Goal: Task Accomplishment & Management: Complete application form

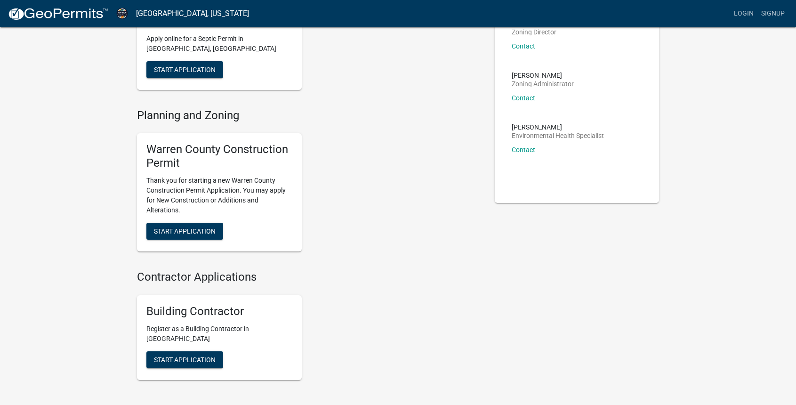
scroll to position [94, 0]
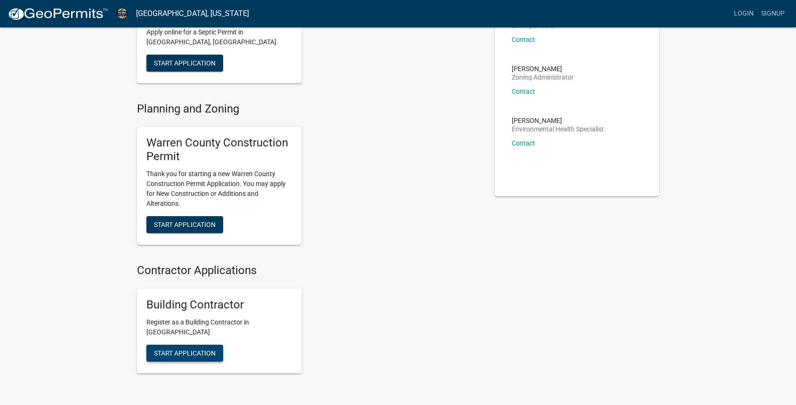
click at [200, 352] on span "Start Application" at bounding box center [185, 353] width 62 height 8
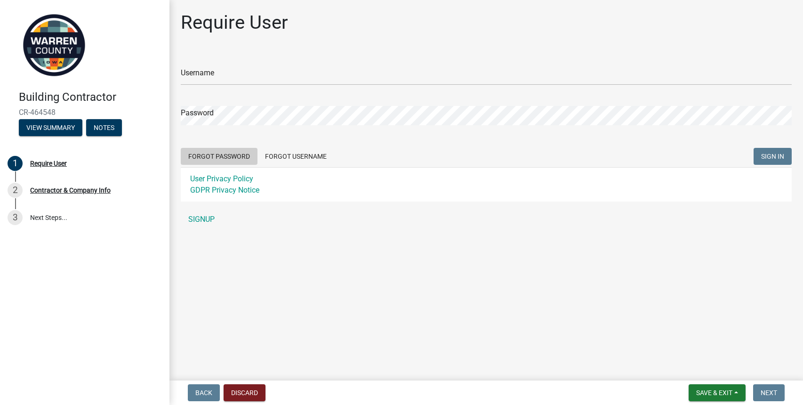
click at [225, 157] on button "Forgot Password" at bounding box center [219, 156] width 77 height 17
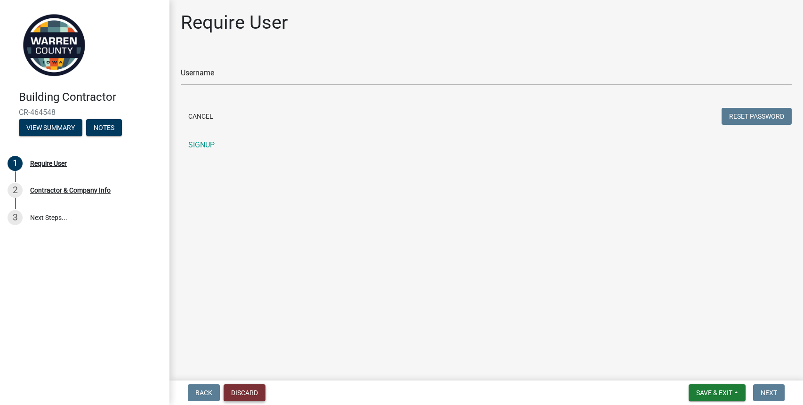
click at [247, 390] on button "Discard" at bounding box center [244, 392] width 42 height 17
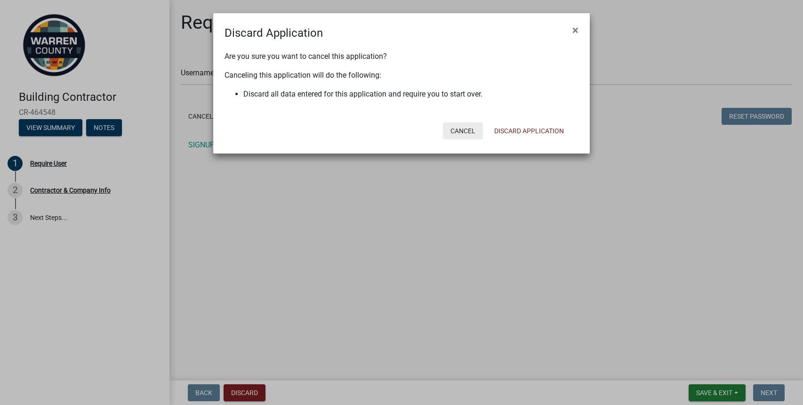
click at [461, 131] on button "Cancel" at bounding box center [463, 130] width 40 height 17
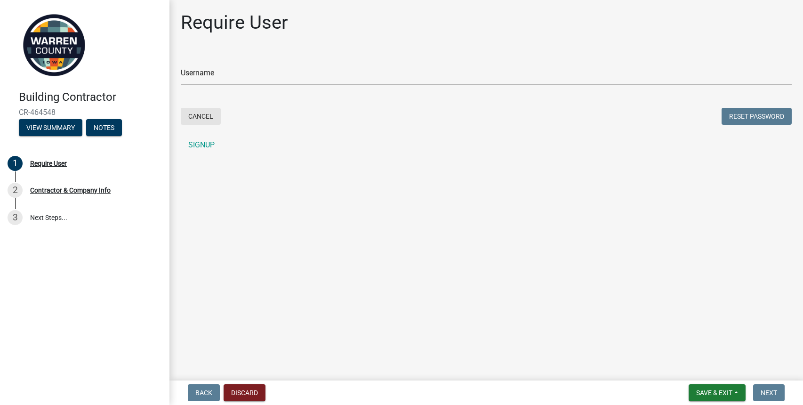
click at [211, 119] on button "Cancel" at bounding box center [201, 116] width 40 height 17
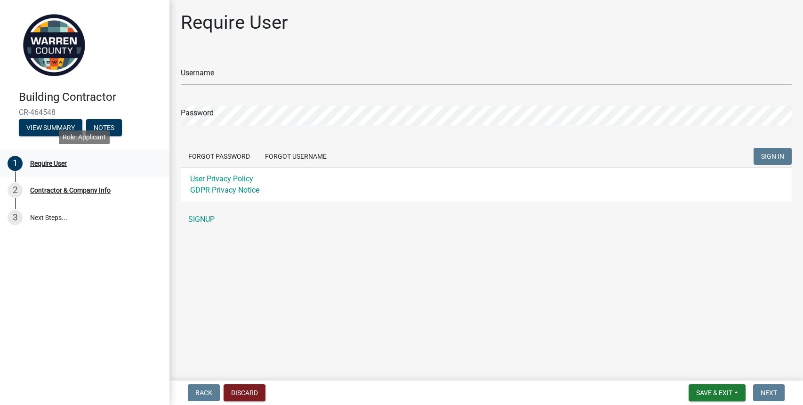
click at [37, 164] on div "Require User" at bounding box center [48, 163] width 37 height 7
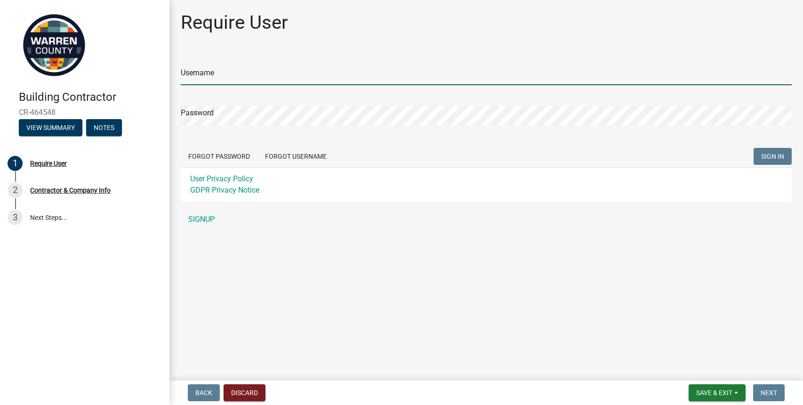
click at [231, 71] on input "Username" at bounding box center [486, 75] width 611 height 19
type input "[PERSON_NAME]"
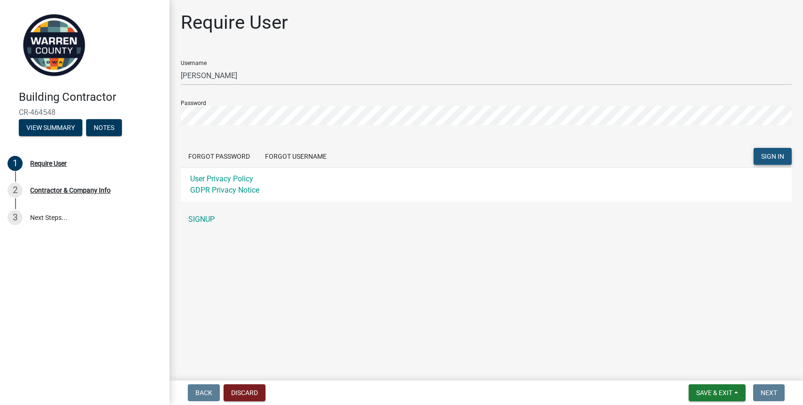
click at [772, 155] on span "SIGN IN" at bounding box center [772, 156] width 23 height 8
click at [104, 106] on div "Building Contractor CR-464548 View Summary Notes 1 Require User 2 Contractor & …" at bounding box center [401, 202] width 803 height 405
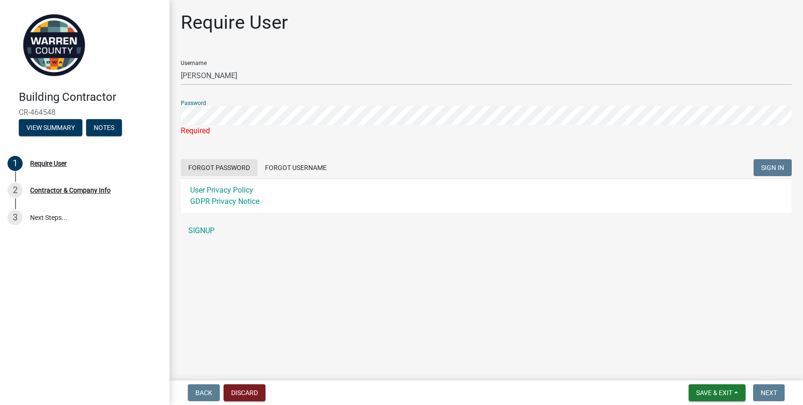
click at [221, 167] on button "Forgot Password" at bounding box center [219, 167] width 77 height 17
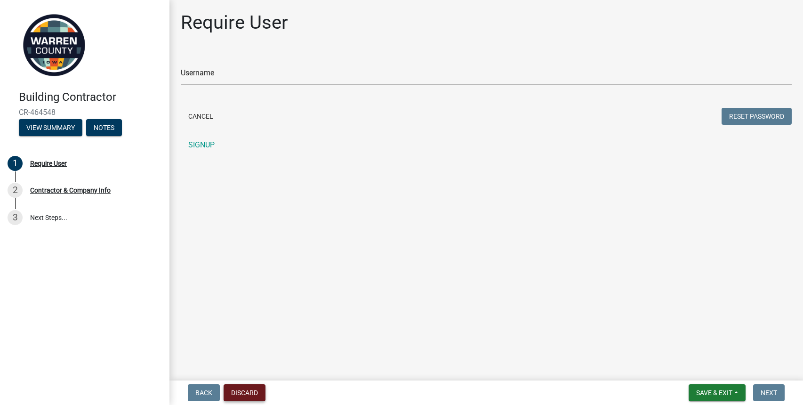
click at [247, 392] on button "Discard" at bounding box center [244, 392] width 42 height 17
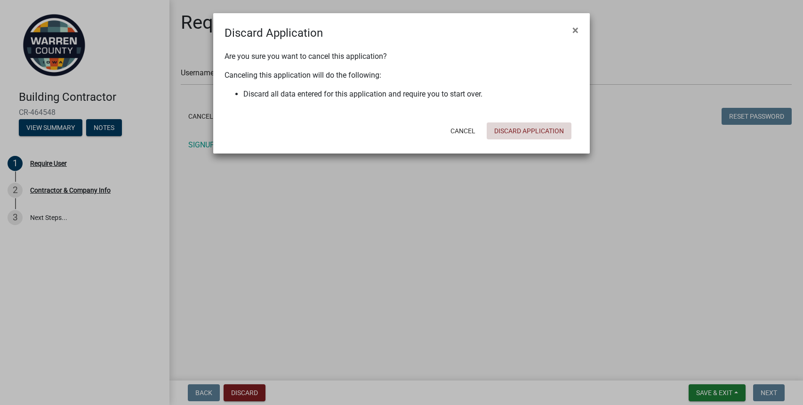
click at [530, 133] on button "Discard Application" at bounding box center [528, 130] width 85 height 17
